Goal: Task Accomplishment & Management: Manage account settings

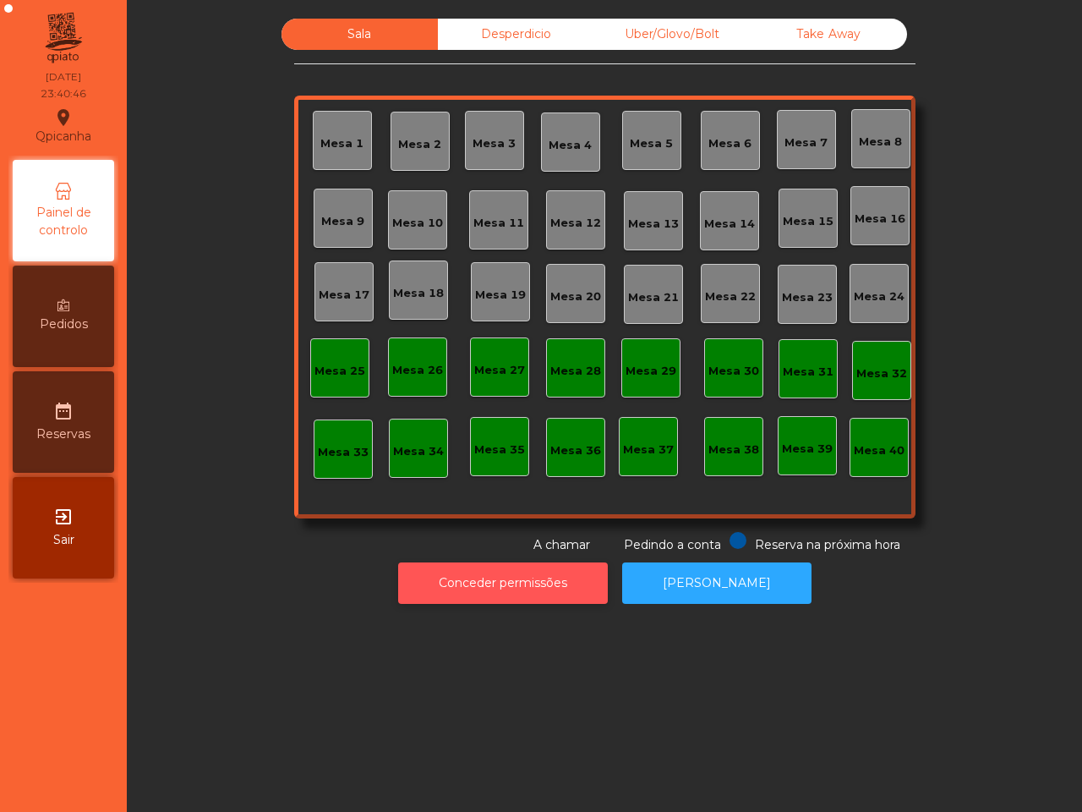
click at [534, 583] on button "Conceder permissões" at bounding box center [503, 582] width 210 height 41
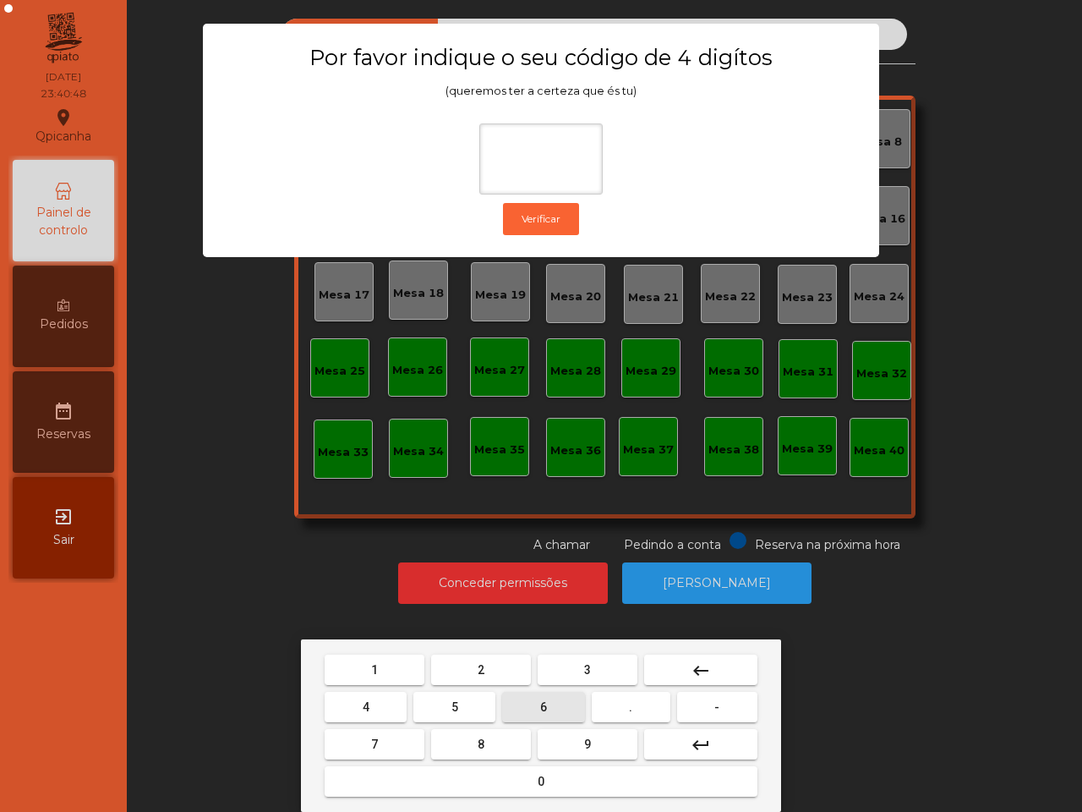
click at [534, 700] on button "6" at bounding box center [543, 707] width 82 height 30
click at [453, 696] on button "5" at bounding box center [455, 707] width 82 height 30
click at [391, 666] on button "1" at bounding box center [375, 670] width 100 height 30
drag, startPoint x: 463, startPoint y: 669, endPoint x: 479, endPoint y: 614, distance: 57.3
click at [463, 670] on button "2" at bounding box center [481, 670] width 100 height 30
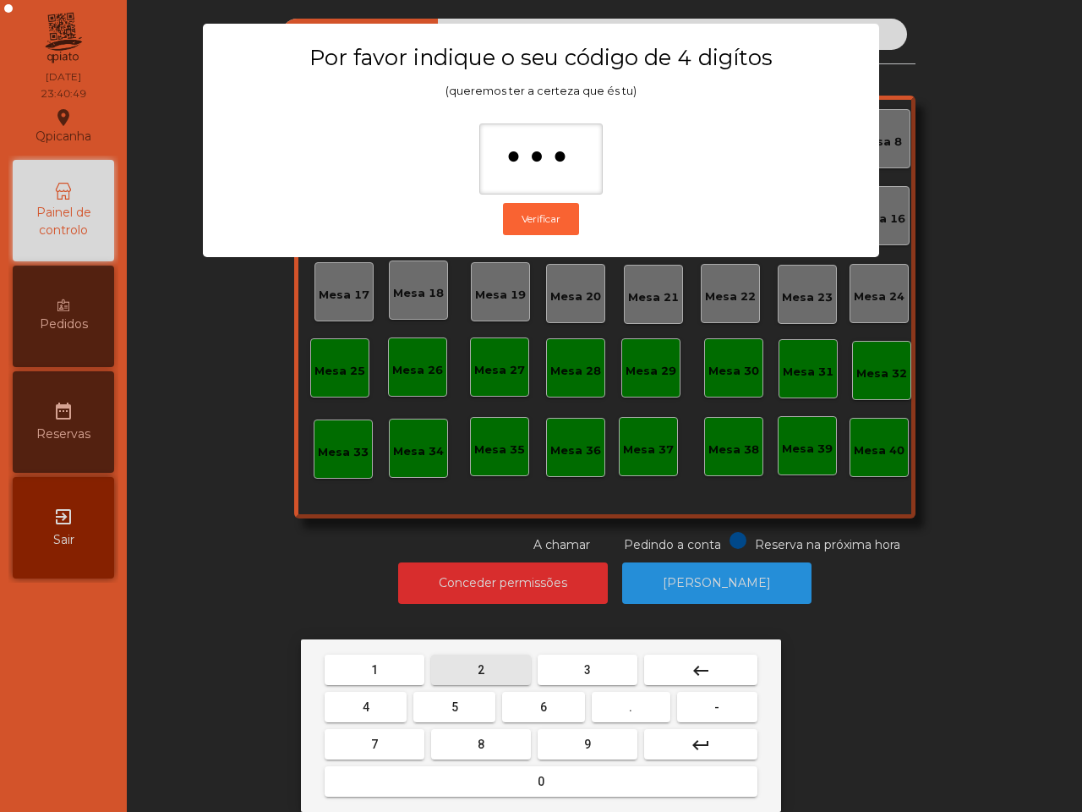
type input "****"
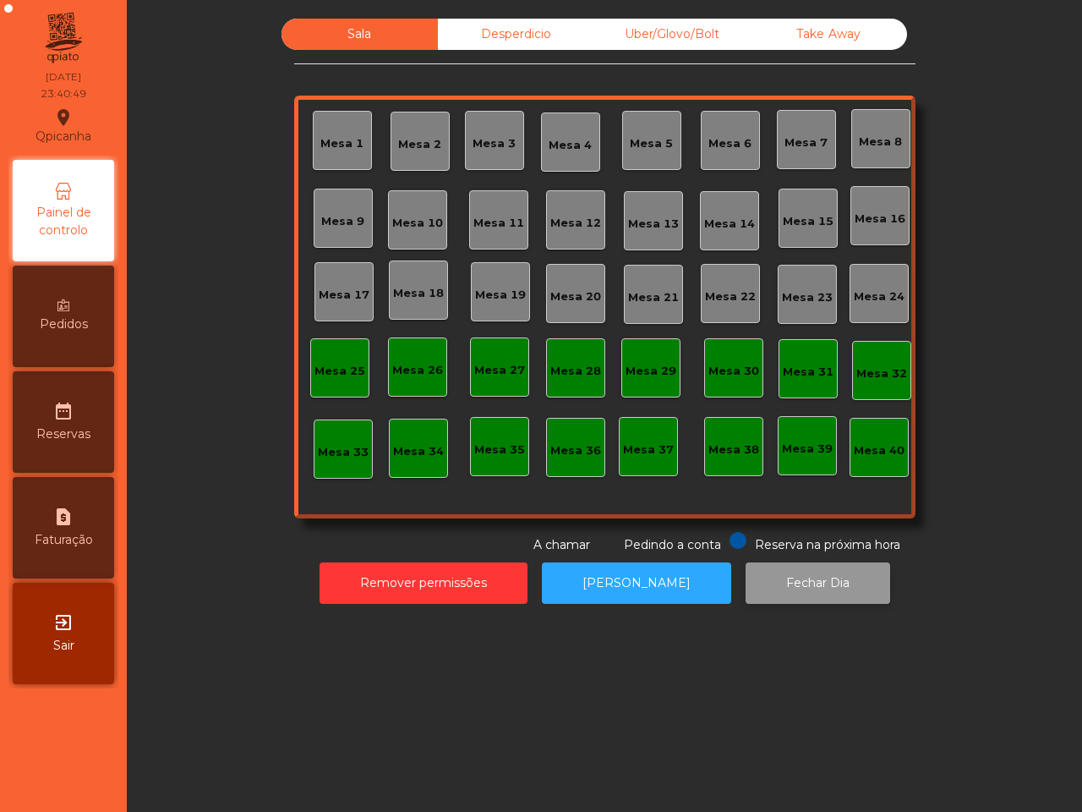
click at [792, 581] on button "Fechar Dia" at bounding box center [818, 582] width 145 height 41
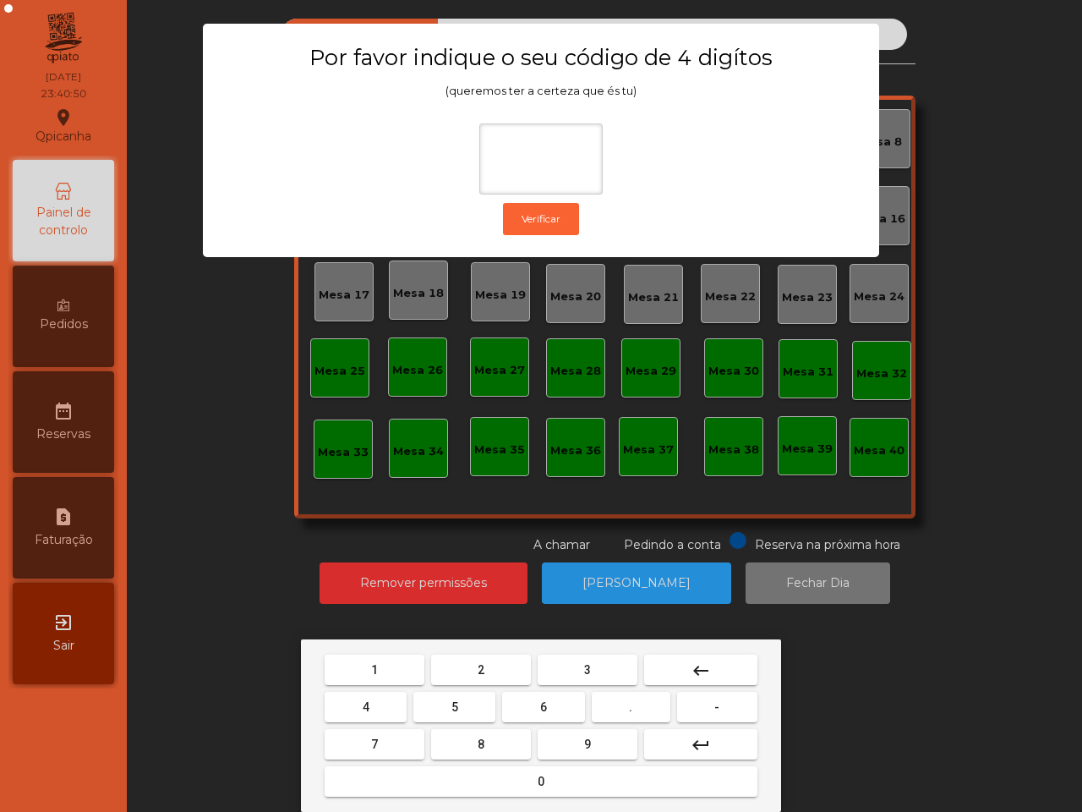
click at [564, 715] on button "6" at bounding box center [543, 707] width 82 height 30
click at [425, 698] on button "5" at bounding box center [455, 707] width 82 height 30
click at [390, 657] on button "1" at bounding box center [375, 670] width 100 height 30
click at [463, 665] on button "2" at bounding box center [481, 670] width 100 height 30
type input "****"
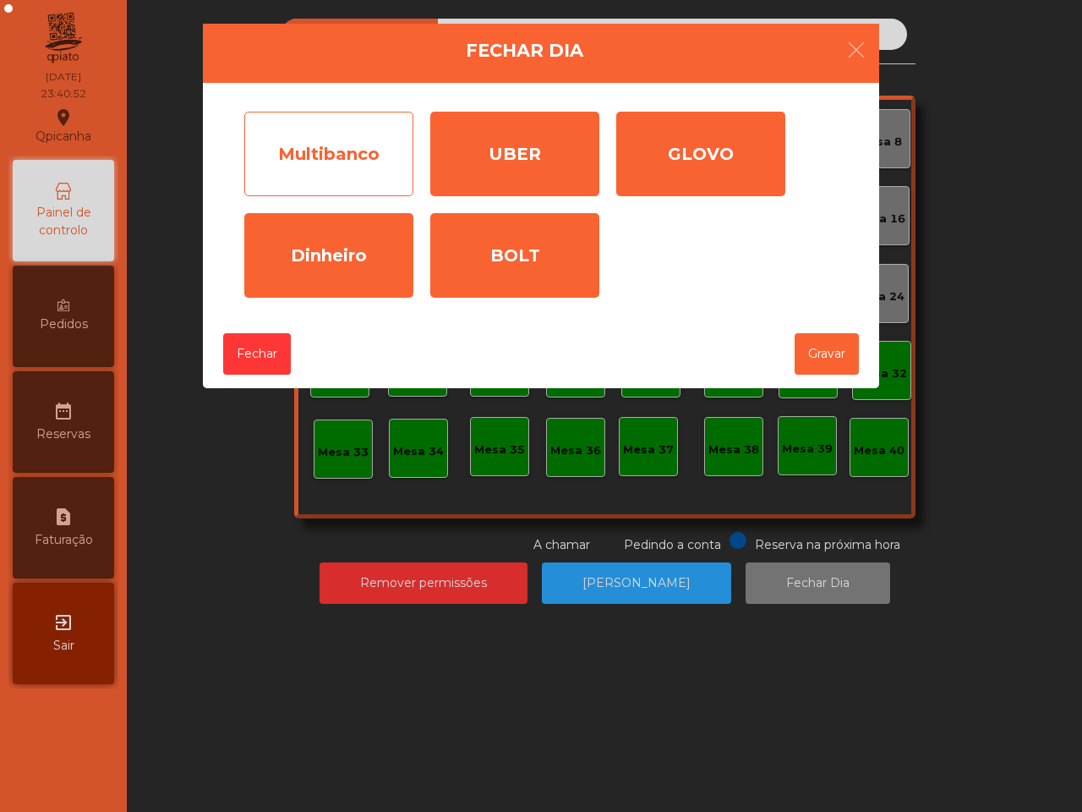
click at [348, 163] on div "Multibanco" at bounding box center [328, 154] width 169 height 85
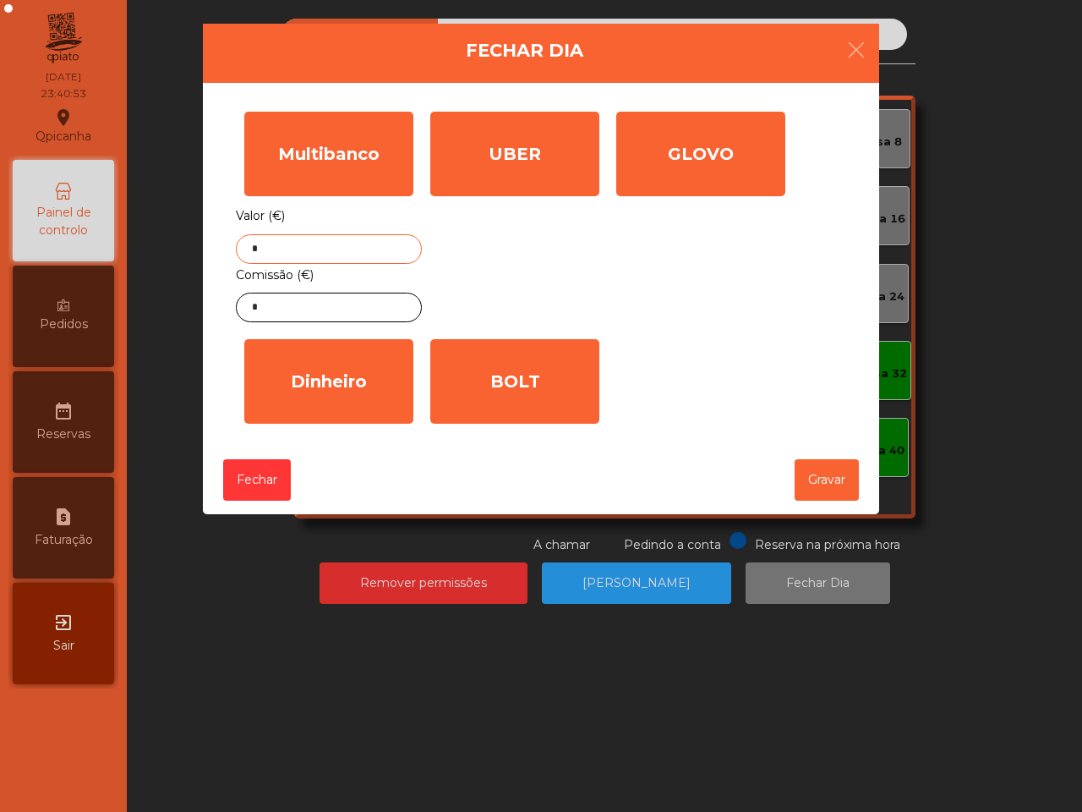
click at [348, 252] on input "*" at bounding box center [329, 249] width 186 height 30
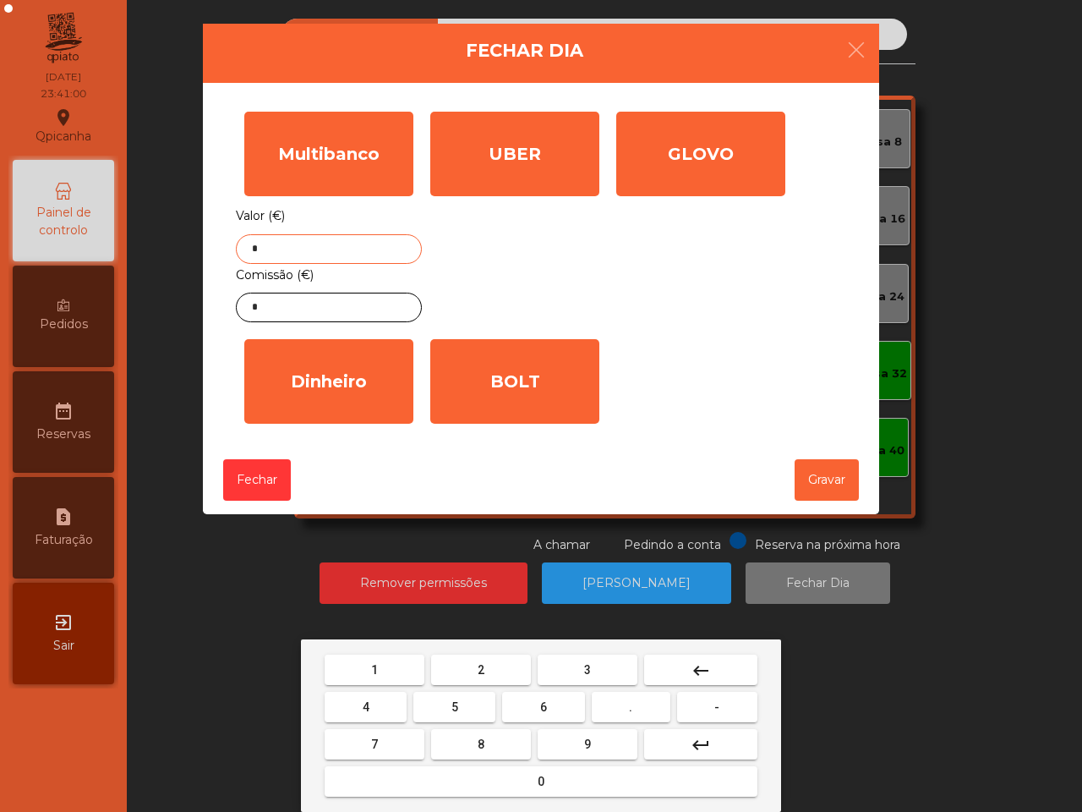
click at [463, 692] on button "5" at bounding box center [455, 707] width 82 height 30
click at [530, 699] on button "6" at bounding box center [543, 707] width 82 height 30
click at [596, 742] on button "9" at bounding box center [588, 744] width 100 height 30
click at [632, 704] on span "." at bounding box center [630, 707] width 3 height 14
drag, startPoint x: 466, startPoint y: 741, endPoint x: 466, endPoint y: 690, distance: 50.7
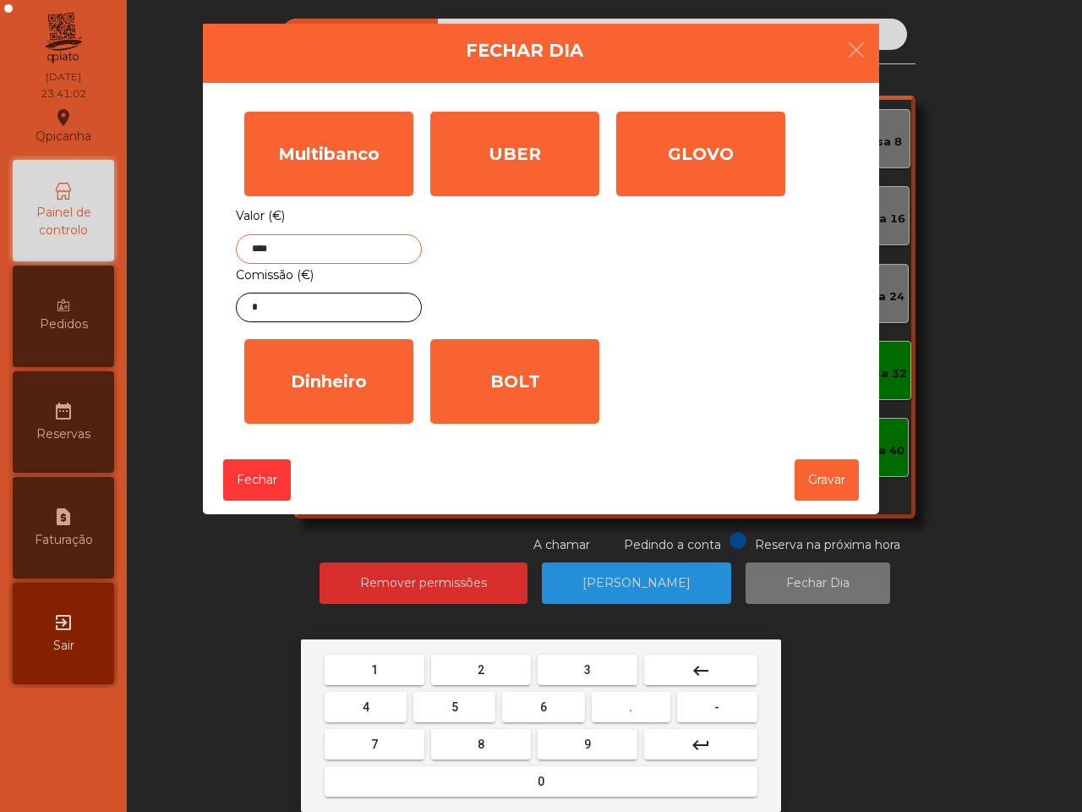
click at [467, 741] on button "8" at bounding box center [481, 744] width 100 height 30
type input "*****"
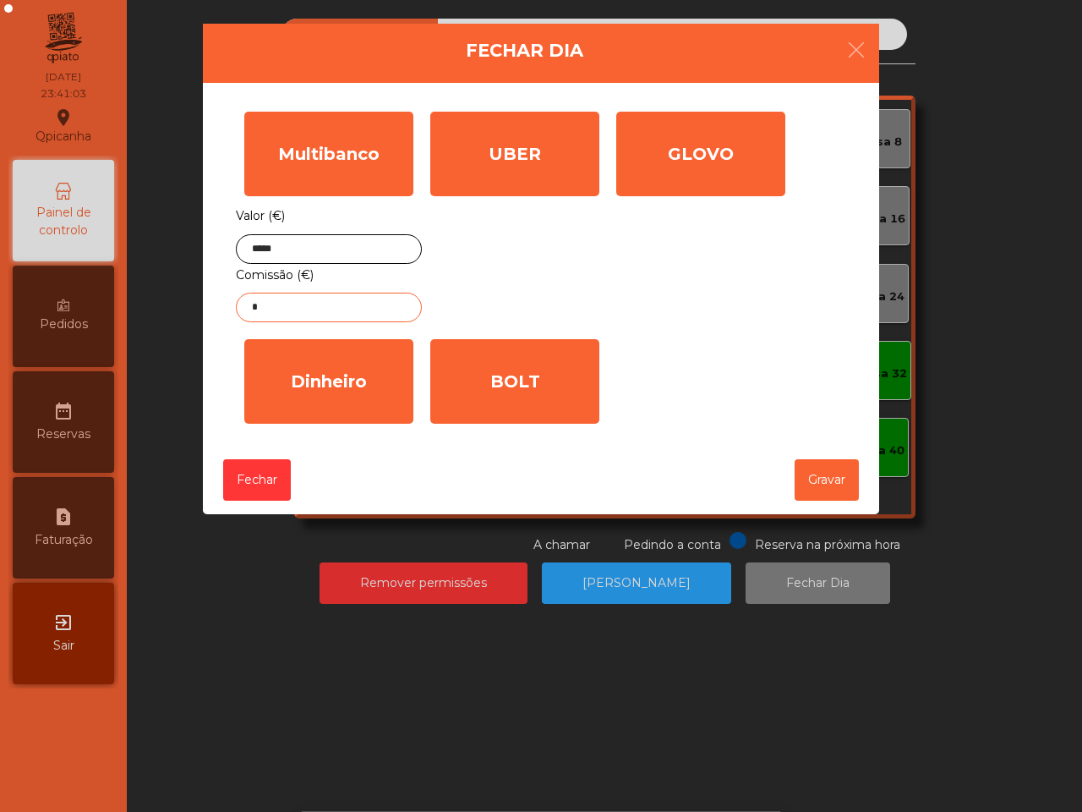
click at [326, 299] on input "*" at bounding box center [329, 308] width 186 height 30
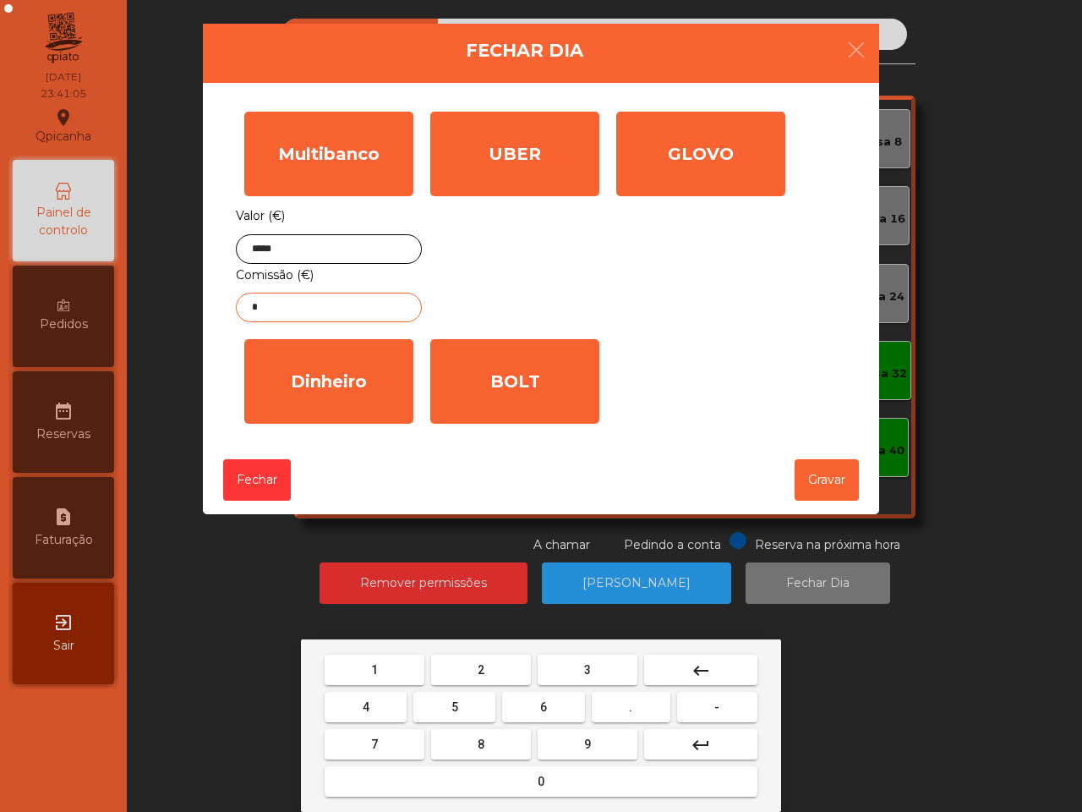
click at [389, 668] on button "1" at bounding box center [375, 670] width 100 height 30
click at [649, 704] on button "." at bounding box center [631, 707] width 79 height 30
click at [496, 660] on button "2" at bounding box center [481, 670] width 100 height 30
click at [359, 704] on button "4" at bounding box center [366, 707] width 82 height 30
type input "****"
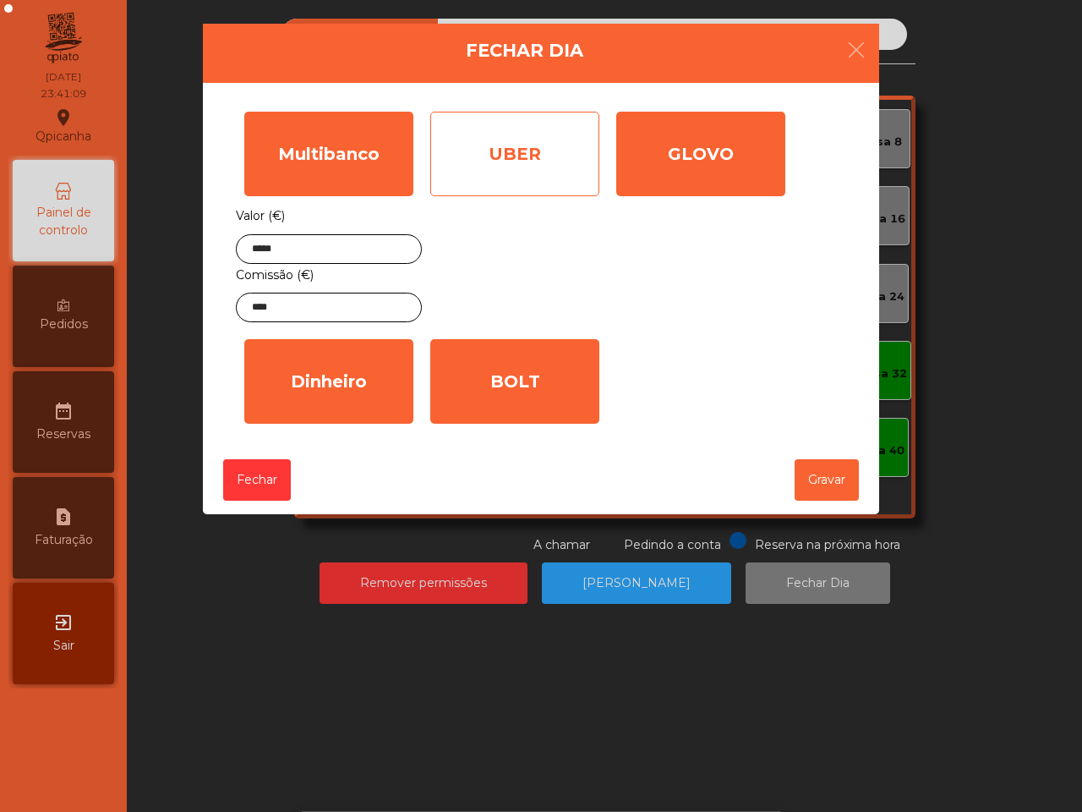
click at [506, 162] on div "UBER" at bounding box center [514, 154] width 169 height 85
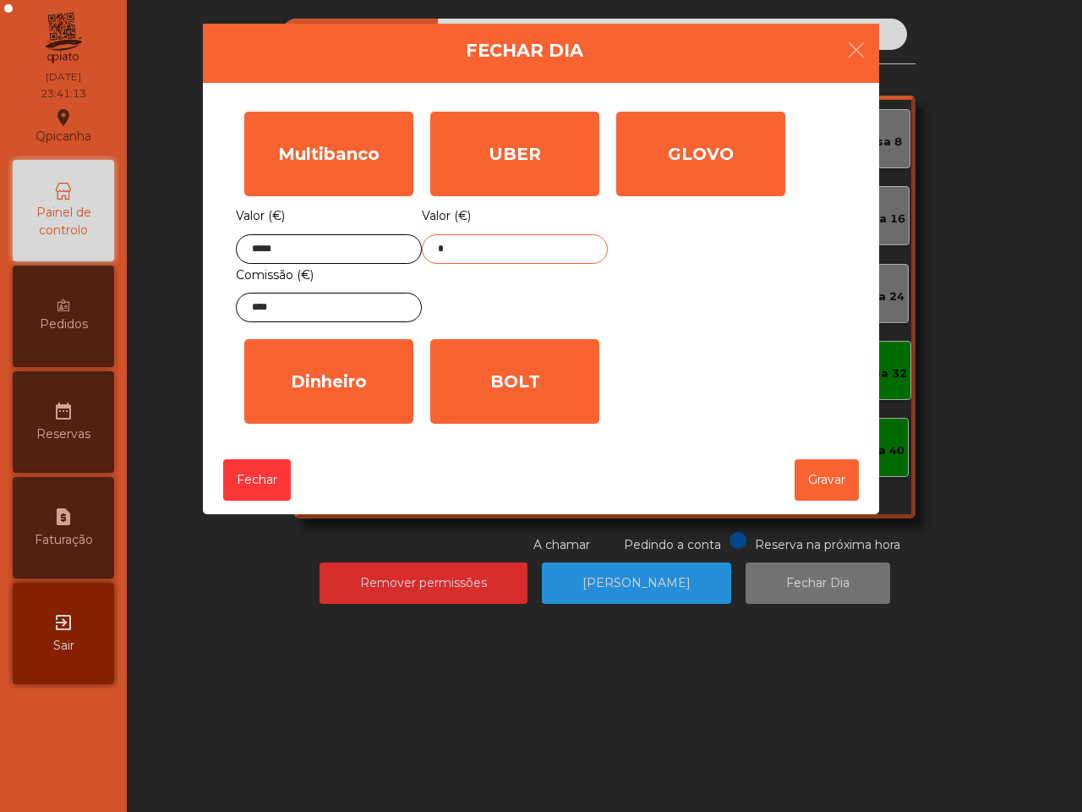
click at [492, 238] on input "*" at bounding box center [515, 249] width 186 height 30
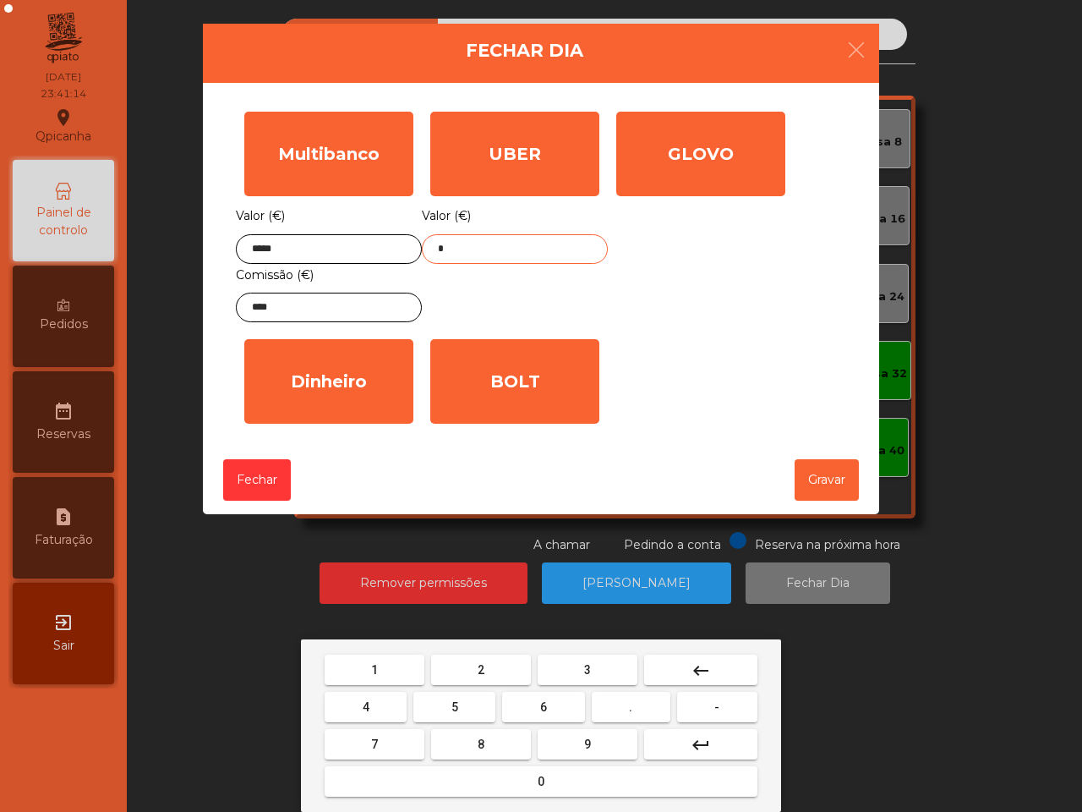
click at [397, 708] on button "4" at bounding box center [366, 707] width 82 height 30
click at [395, 708] on button "4" at bounding box center [366, 707] width 82 height 30
click at [648, 704] on button "." at bounding box center [631, 707] width 79 height 30
click at [499, 741] on button "8" at bounding box center [481, 744] width 100 height 30
click at [463, 713] on button "5" at bounding box center [455, 707] width 82 height 30
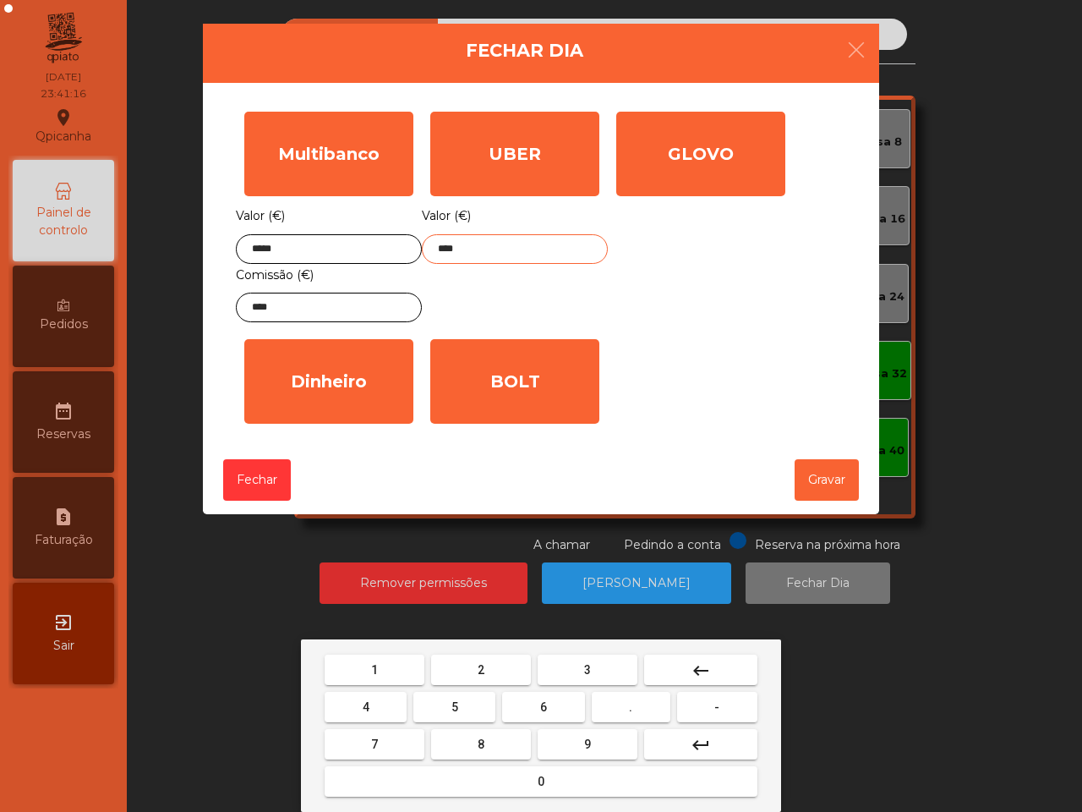
type input "*****"
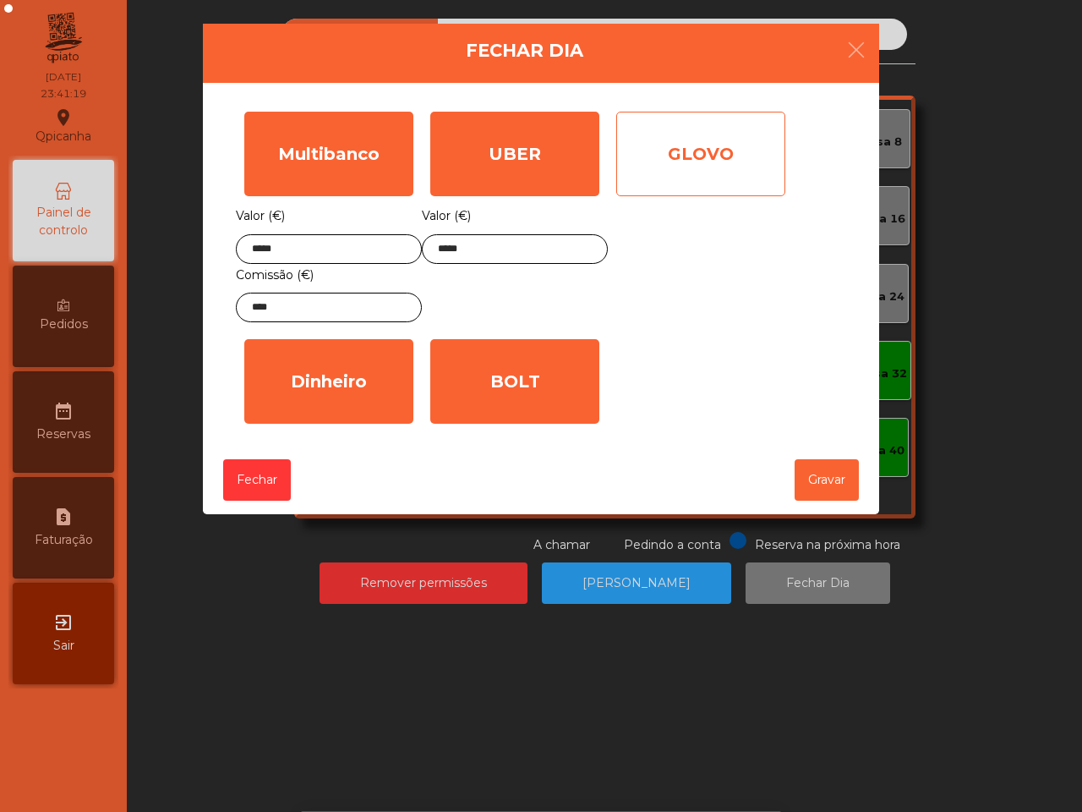
click at [719, 138] on div "GLOVO" at bounding box center [700, 154] width 169 height 85
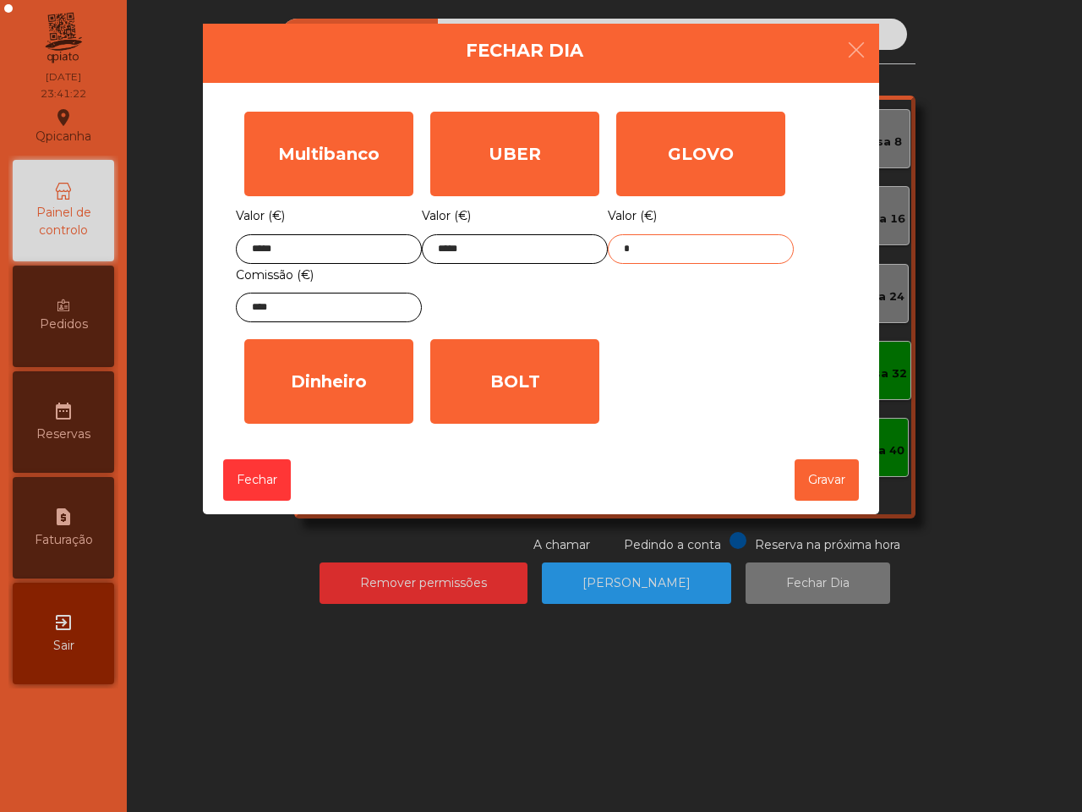
click at [692, 239] on input "*" at bounding box center [701, 249] width 186 height 30
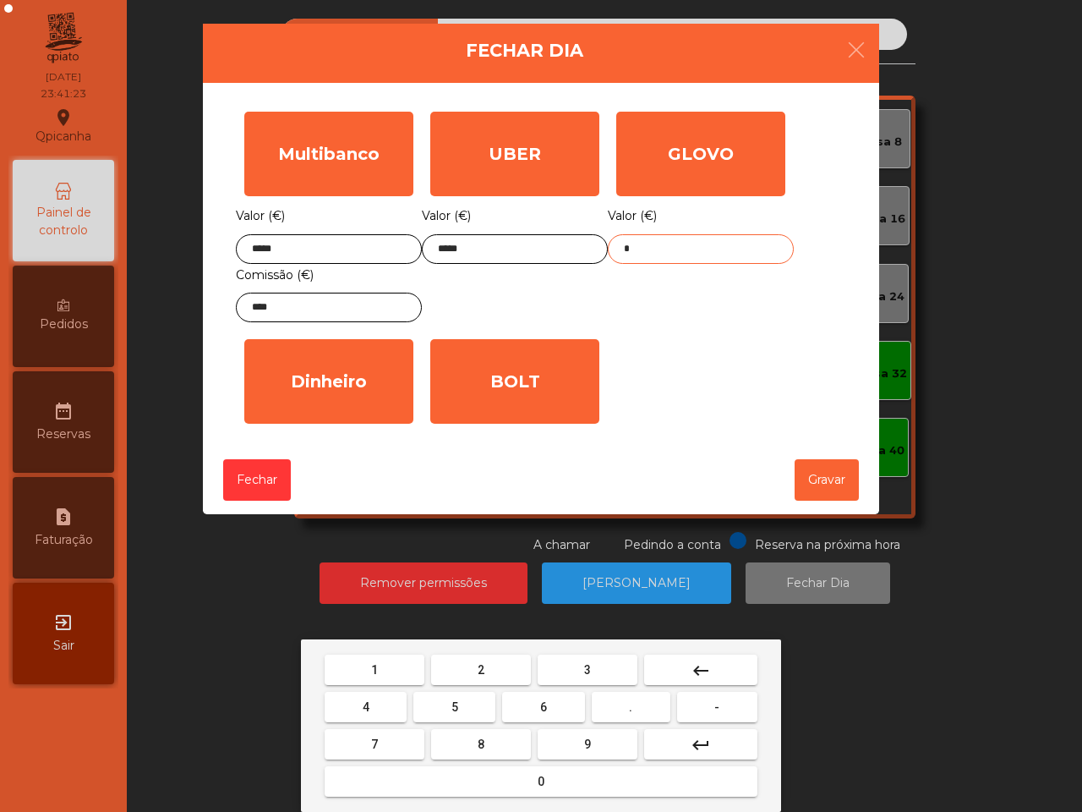
click at [375, 707] on button "4" at bounding box center [366, 707] width 82 height 30
click at [589, 666] on span "3" at bounding box center [587, 670] width 7 height 14
click at [632, 704] on span "." at bounding box center [630, 707] width 3 height 14
click at [431, 709] on button "5" at bounding box center [455, 707] width 82 height 30
click at [584, 745] on span "9" at bounding box center [587, 744] width 7 height 14
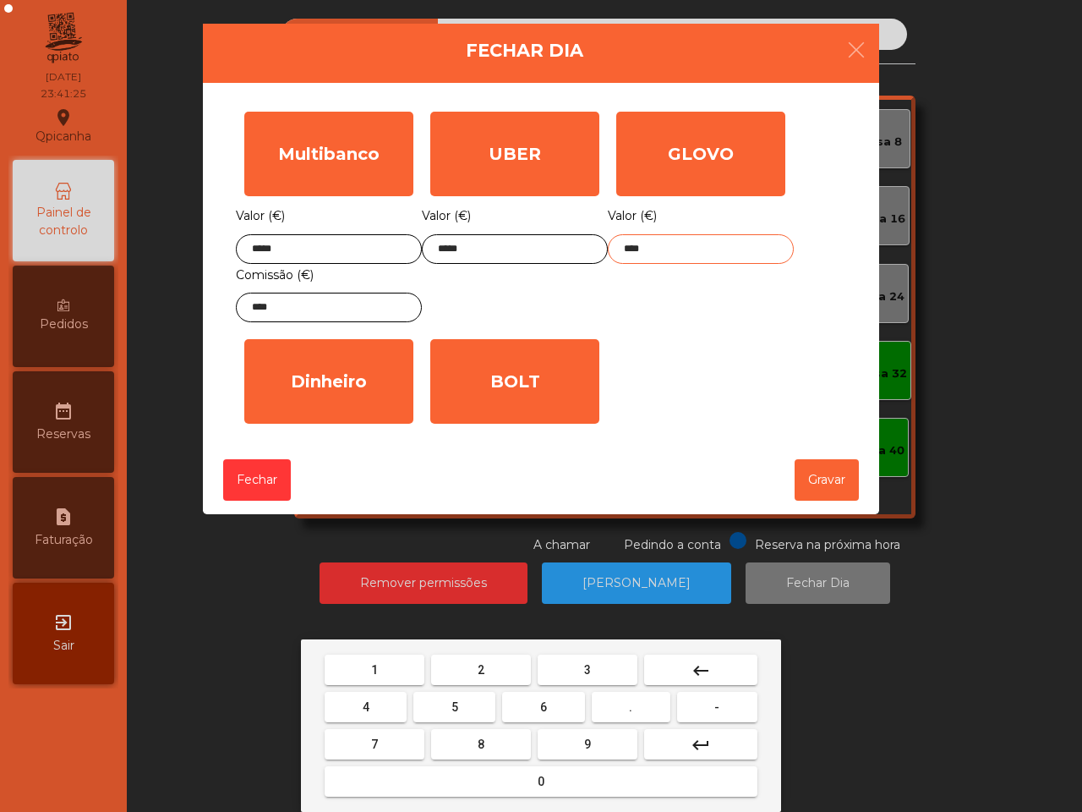
type input "*****"
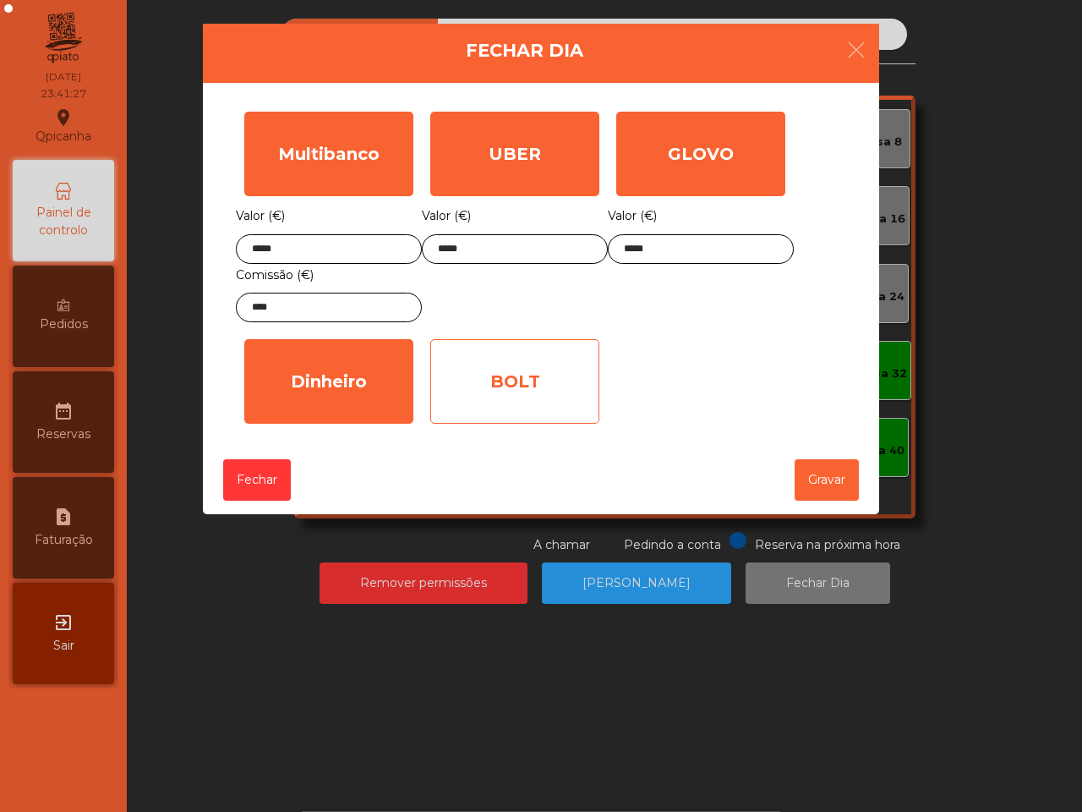
click at [475, 377] on div "BOLT" at bounding box center [514, 381] width 169 height 85
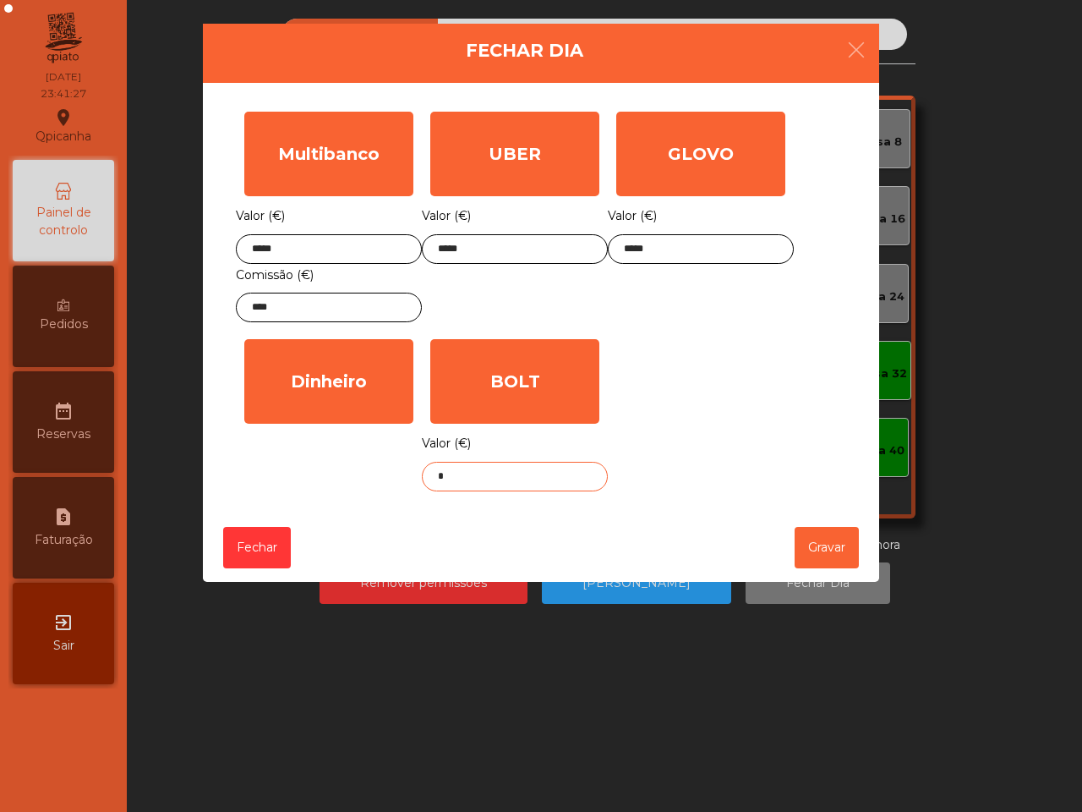
click at [470, 485] on input "*" at bounding box center [515, 477] width 186 height 30
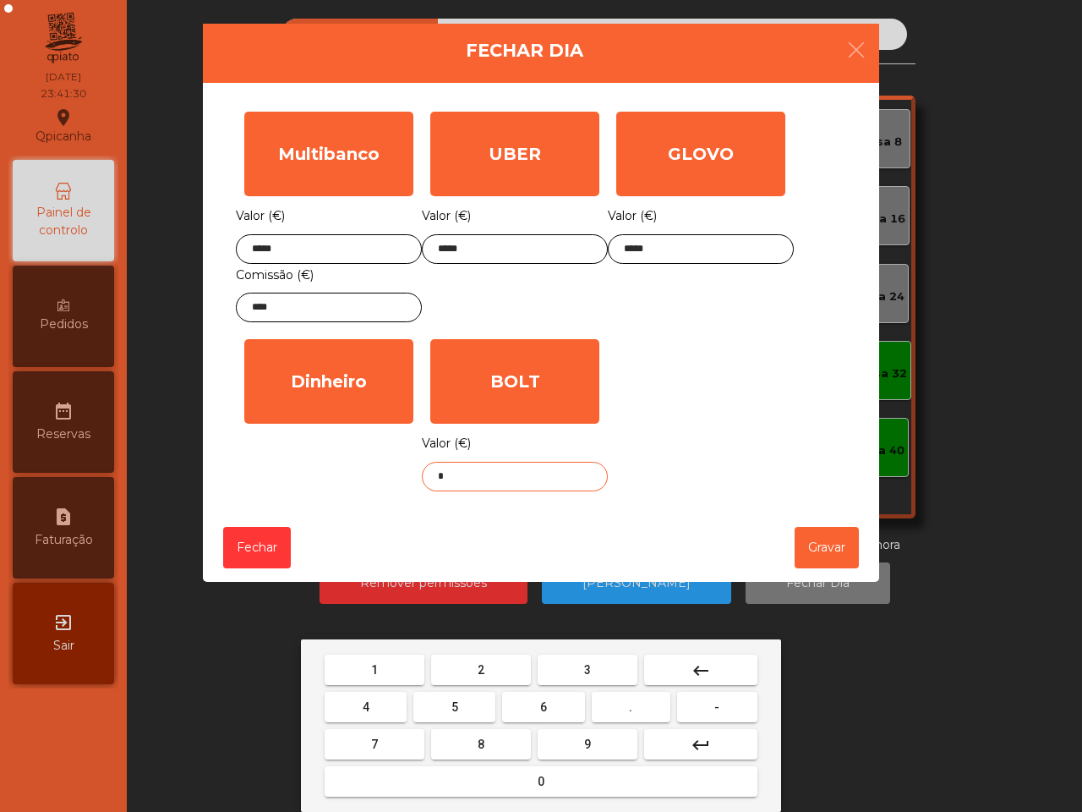
click at [483, 669] on span "2" at bounding box center [481, 670] width 7 height 14
click at [482, 669] on span "2" at bounding box center [481, 670] width 7 height 14
click at [640, 702] on button "." at bounding box center [631, 707] width 79 height 30
click at [610, 671] on button "3" at bounding box center [588, 670] width 100 height 30
click at [610, 751] on button "9" at bounding box center [588, 744] width 100 height 30
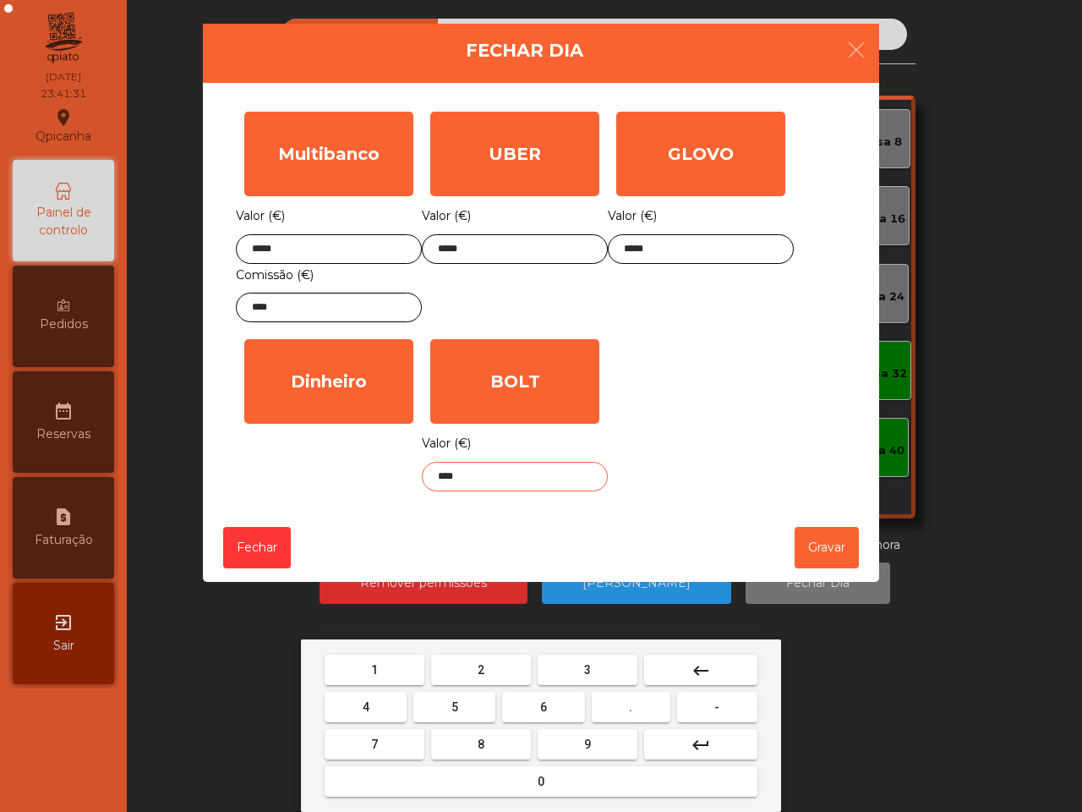
type input "*****"
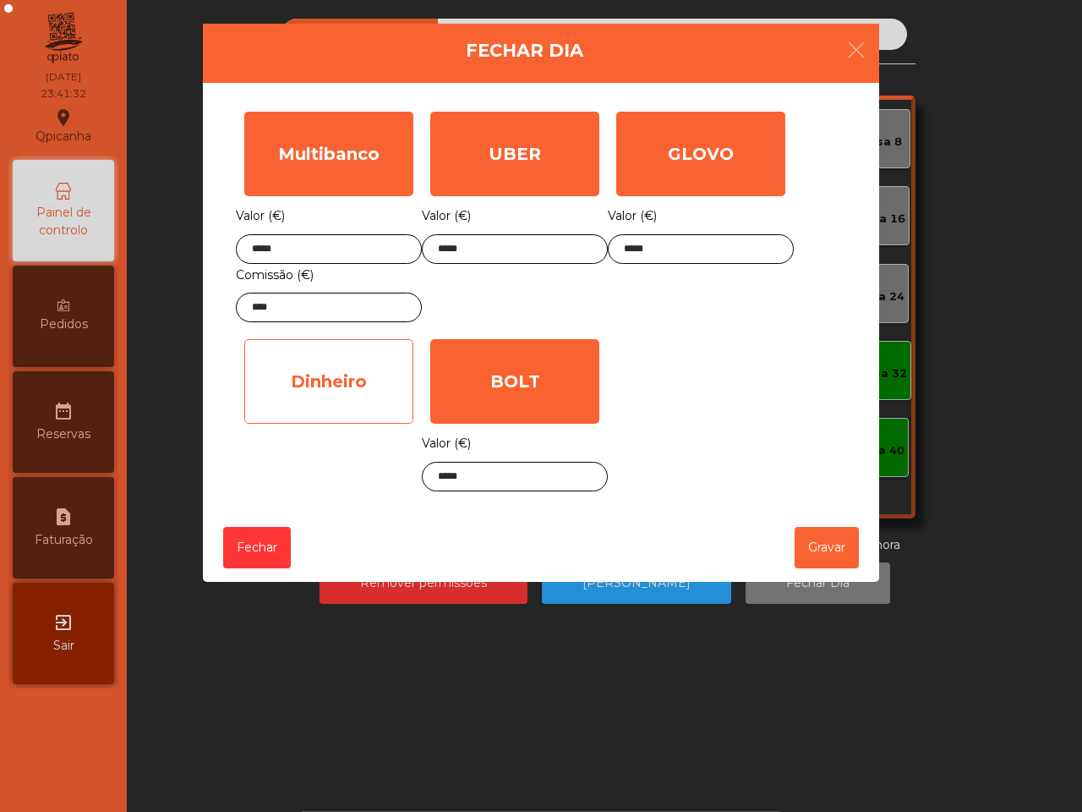
click at [331, 376] on div "Dinheiro" at bounding box center [328, 381] width 169 height 85
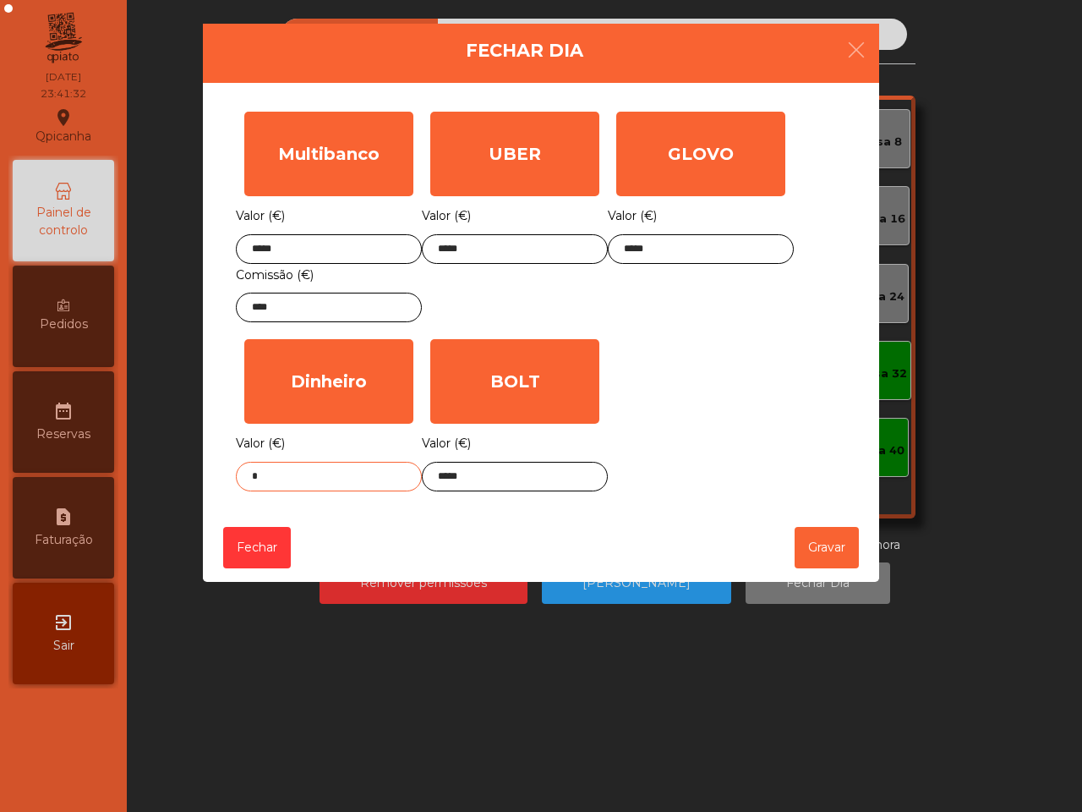
click at [355, 487] on input "*" at bounding box center [329, 477] width 186 height 30
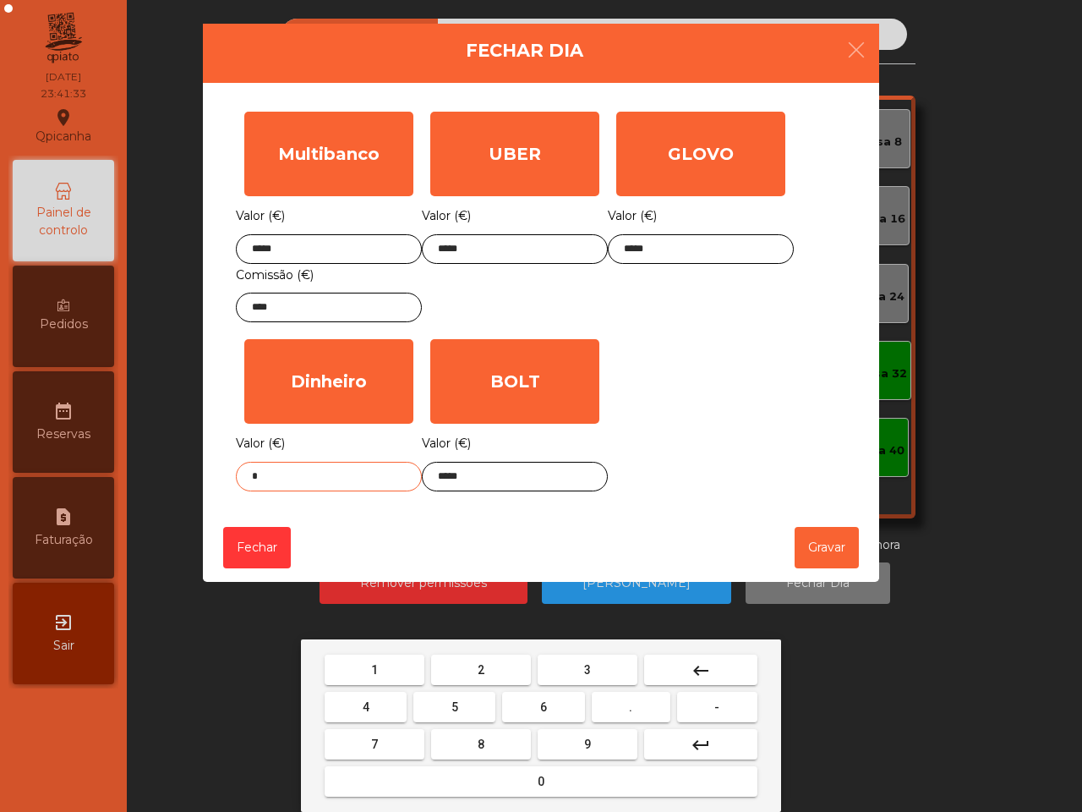
click at [564, 784] on button "0" at bounding box center [541, 781] width 433 height 30
click at [610, 702] on button "." at bounding box center [631, 707] width 79 height 30
click at [441, 704] on button "5" at bounding box center [455, 707] width 82 height 30
type input "****"
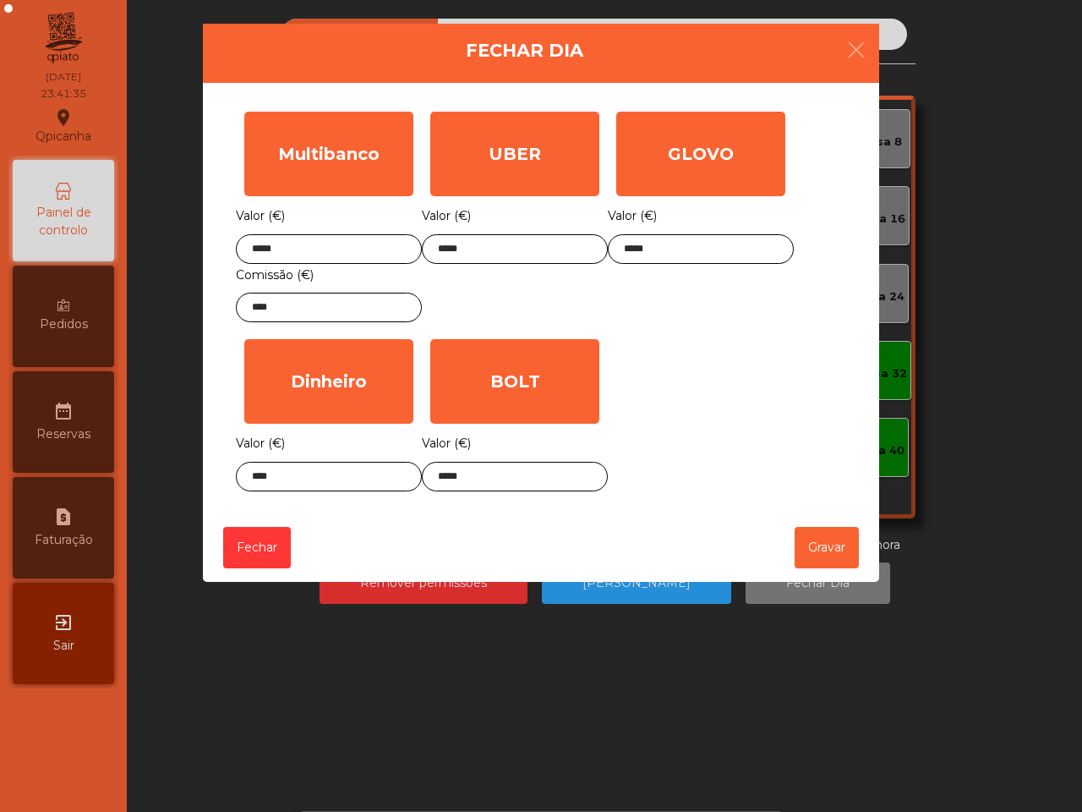
click at [791, 545] on div "[PERSON_NAME]" at bounding box center [541, 547] width 677 height 68
click at [813, 547] on button "Gravar" at bounding box center [827, 547] width 64 height 41
